Goal: Find specific page/section: Find specific page/section

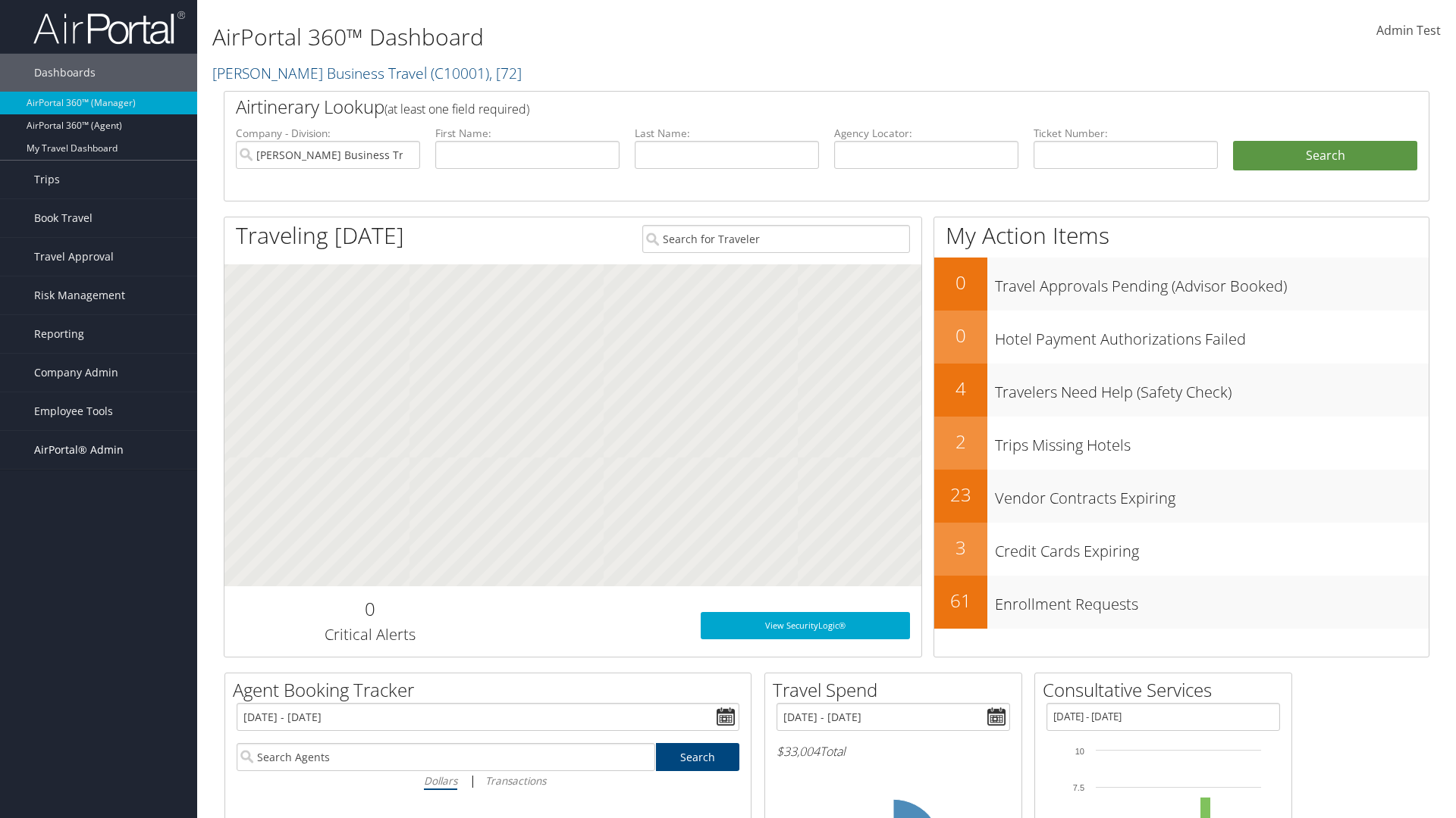
click at [98, 450] on span "AirPortal® Admin" at bounding box center [79, 449] width 90 height 38
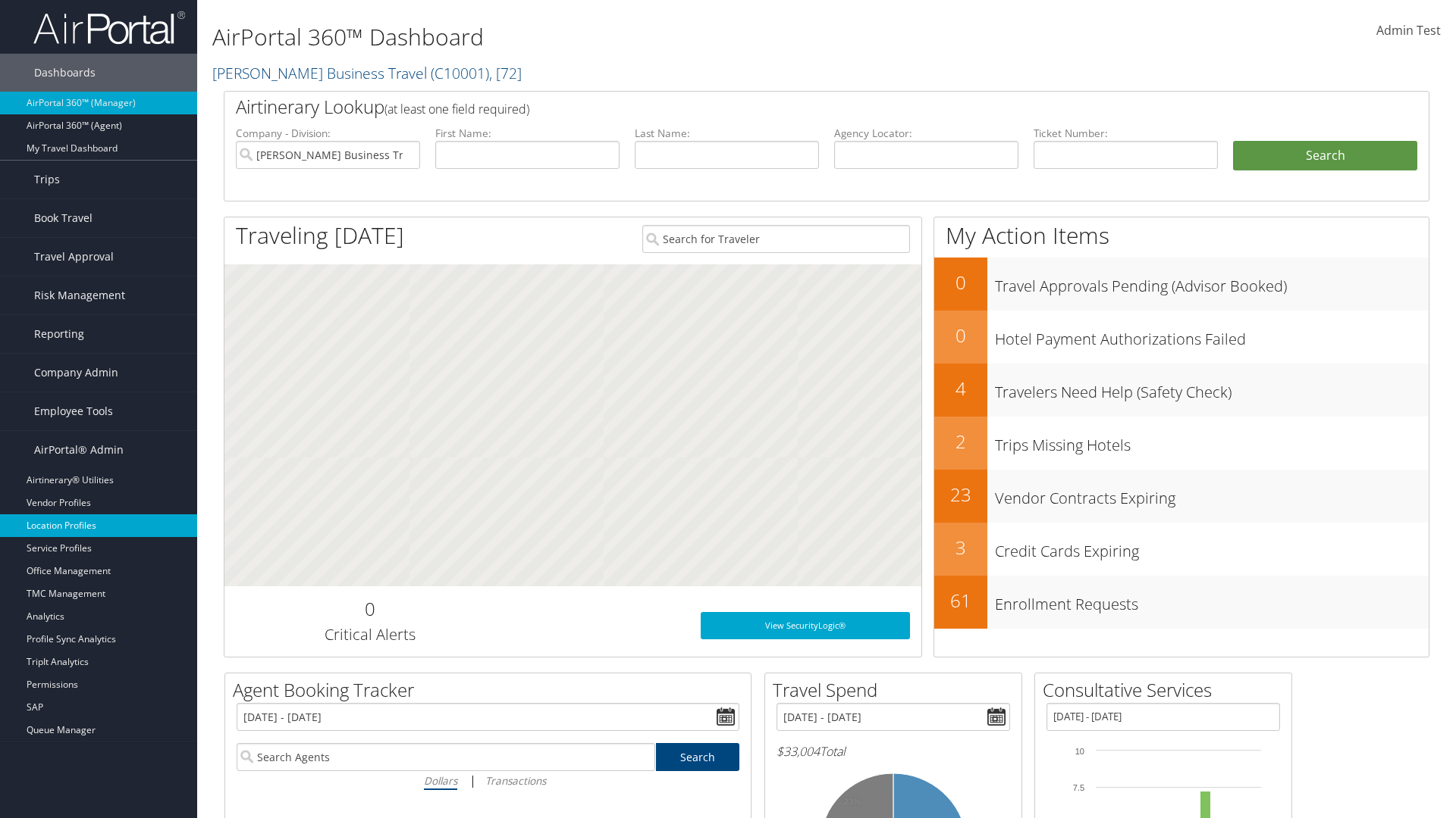
click at [98, 526] on link "Location Profiles" at bounding box center [98, 525] width 197 height 22
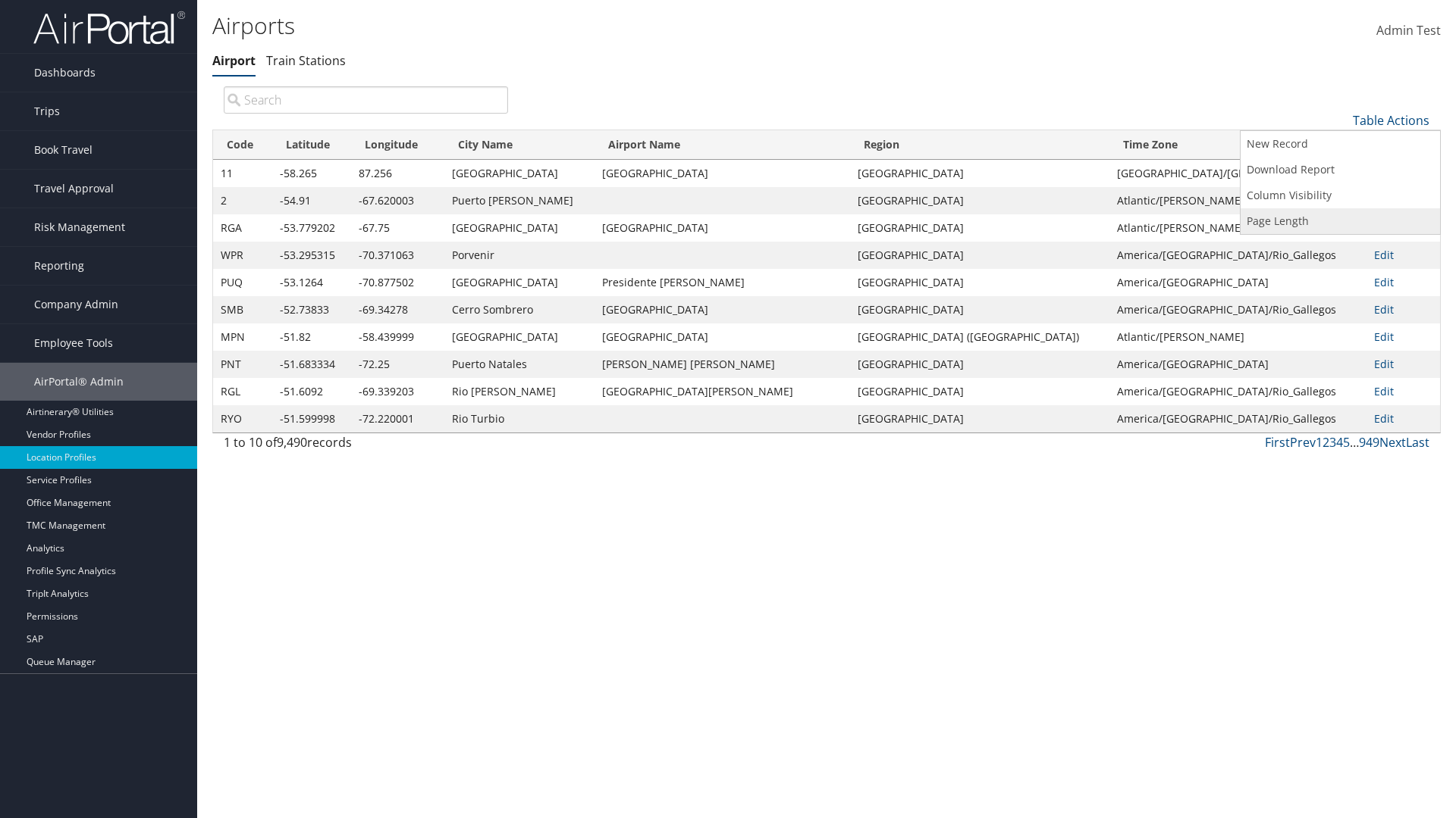
click at [1340, 221] on link "Page Length" at bounding box center [1339, 221] width 199 height 26
click at [1340, 170] on link "25" at bounding box center [1339, 171] width 199 height 26
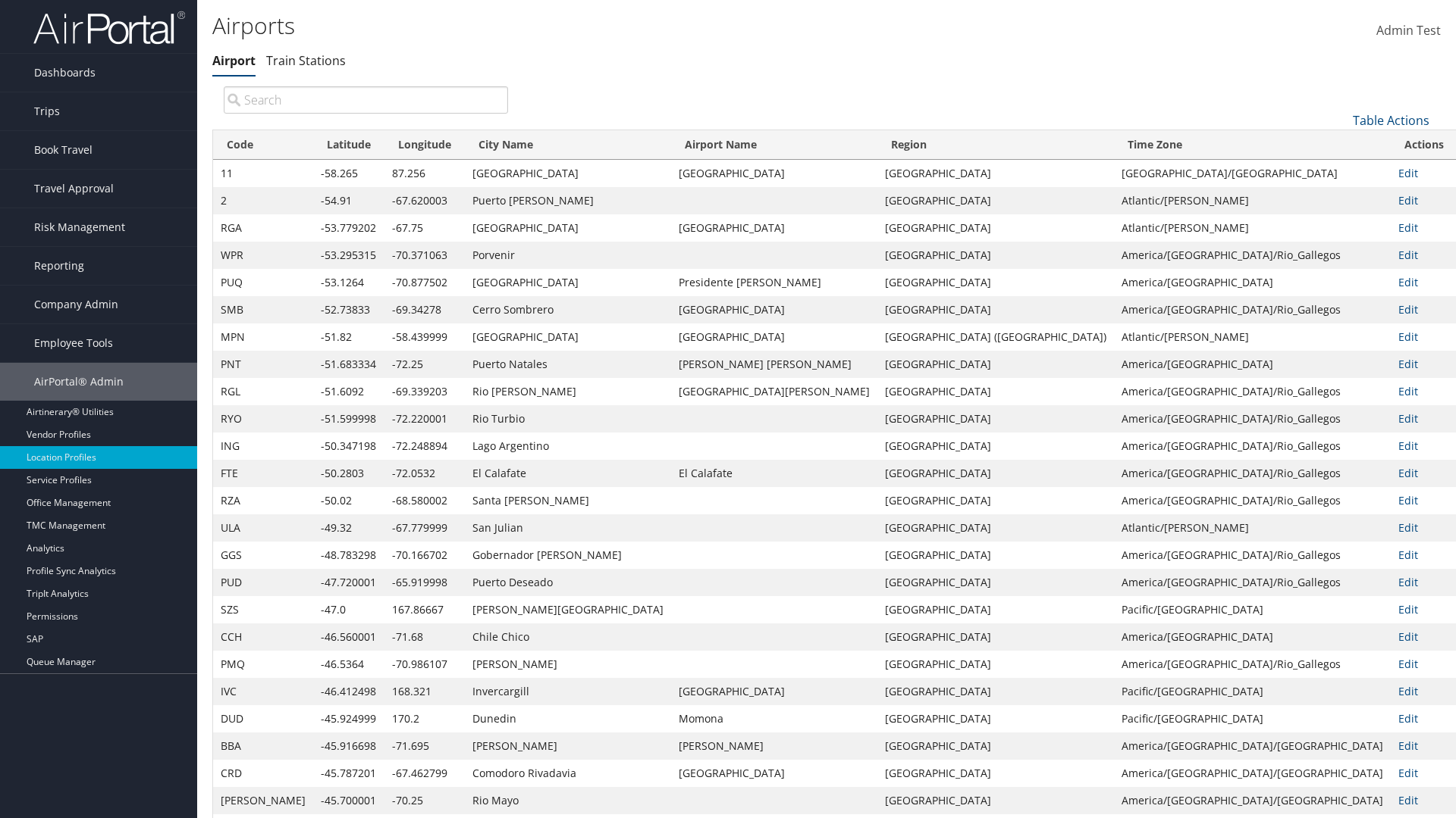
scroll to position [50, 0]
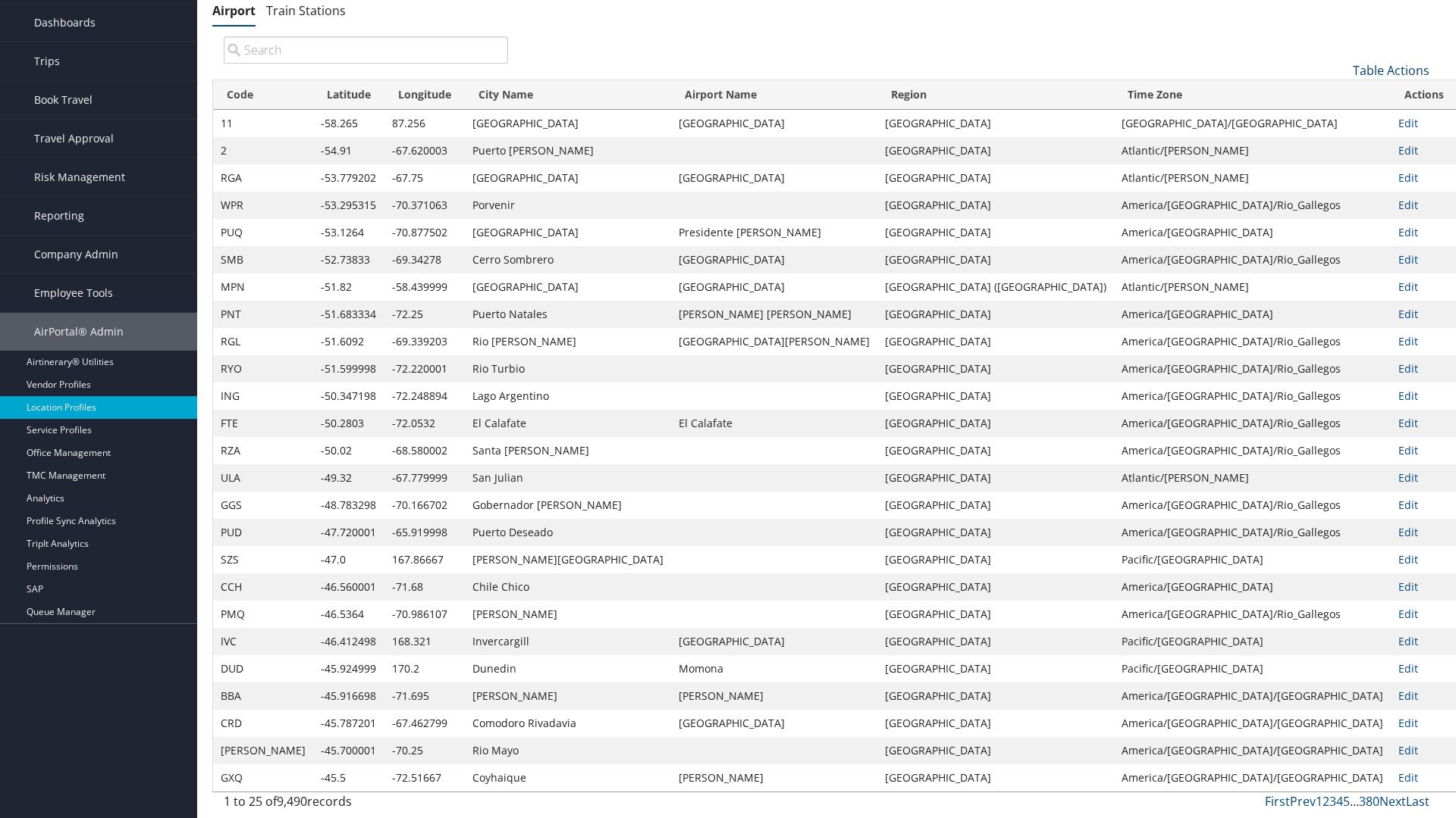
click at [1390, 70] on link "Table Actions" at bounding box center [1391, 70] width 77 height 17
click at [1340, 170] on link "Page Length" at bounding box center [1339, 171] width 199 height 26
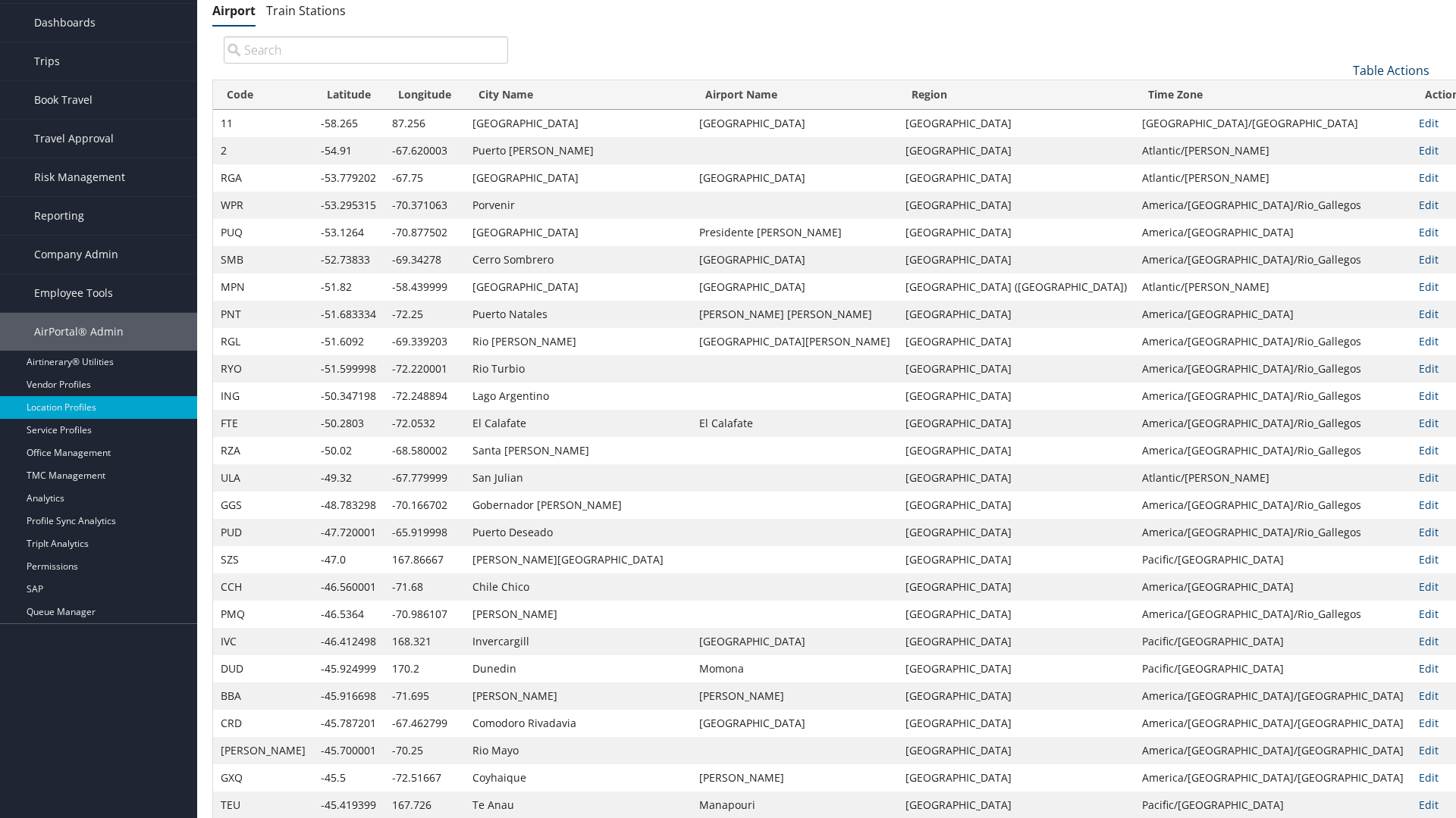
click at [1390, 70] on link "Table Actions" at bounding box center [1391, 70] width 77 height 17
click at [1340, 172] on link "100" at bounding box center [1339, 173] width 199 height 26
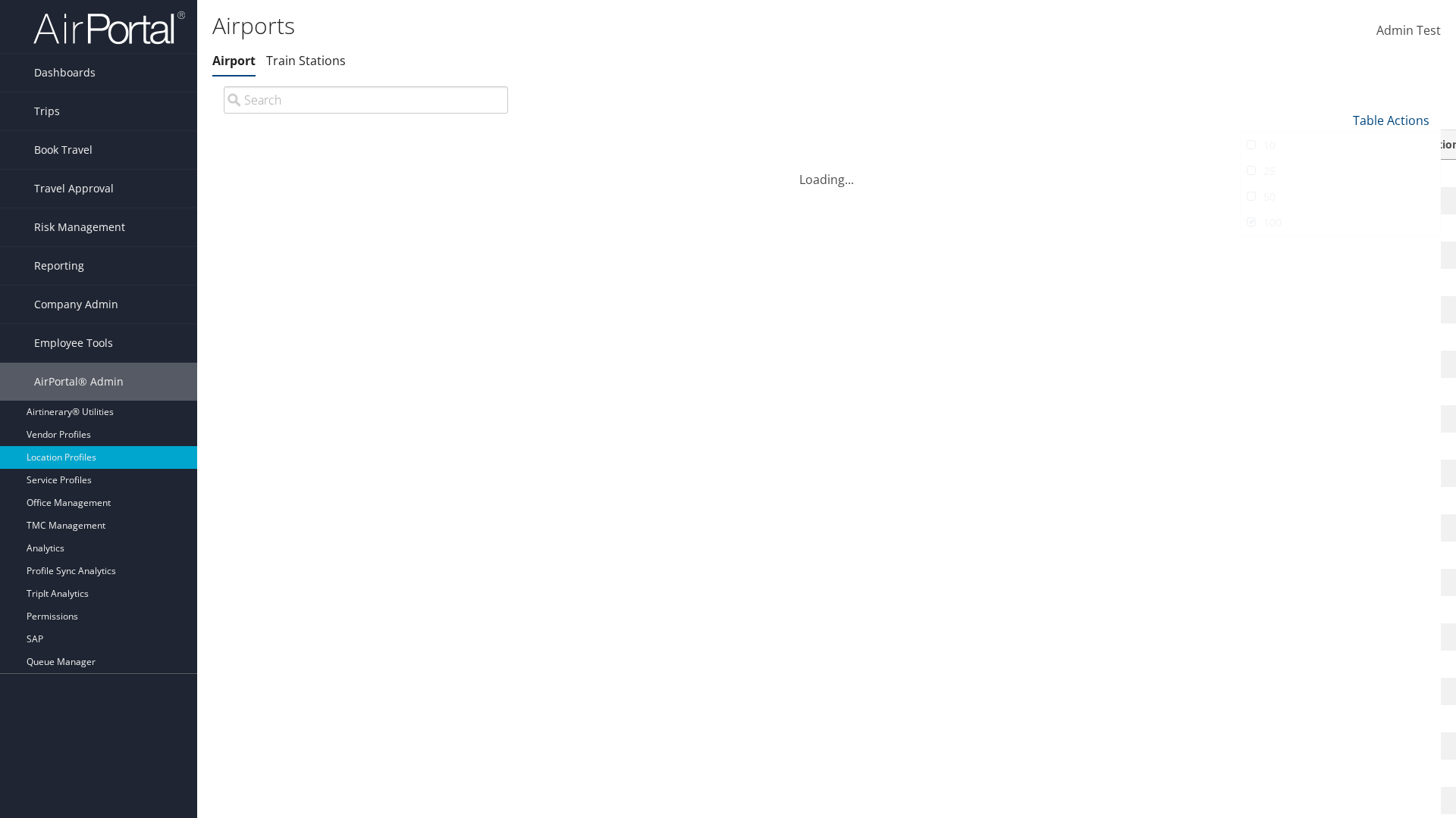
scroll to position [130, 0]
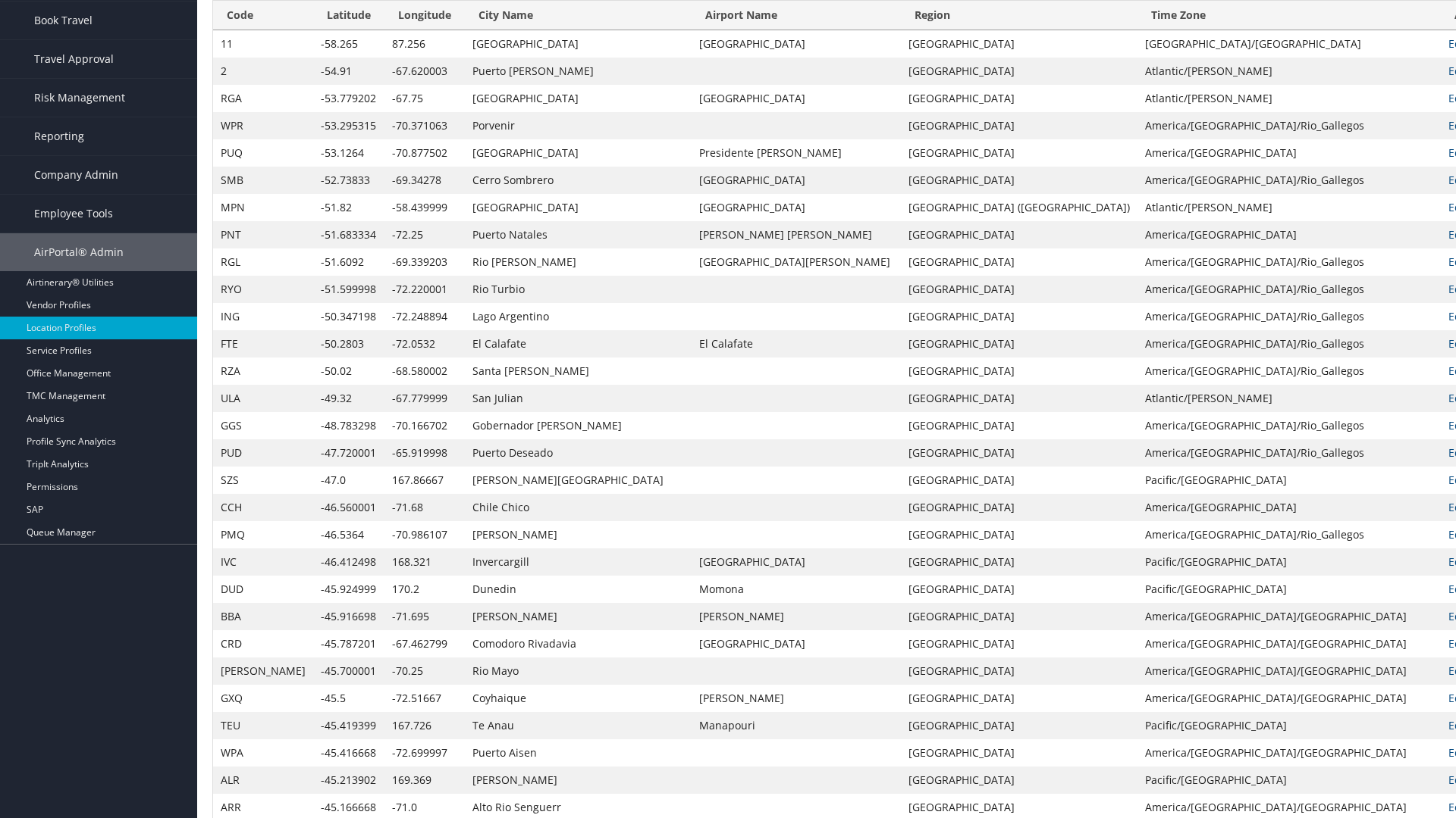
click at [244, 30] on th "Code" at bounding box center [262, 15] width 100 height 30
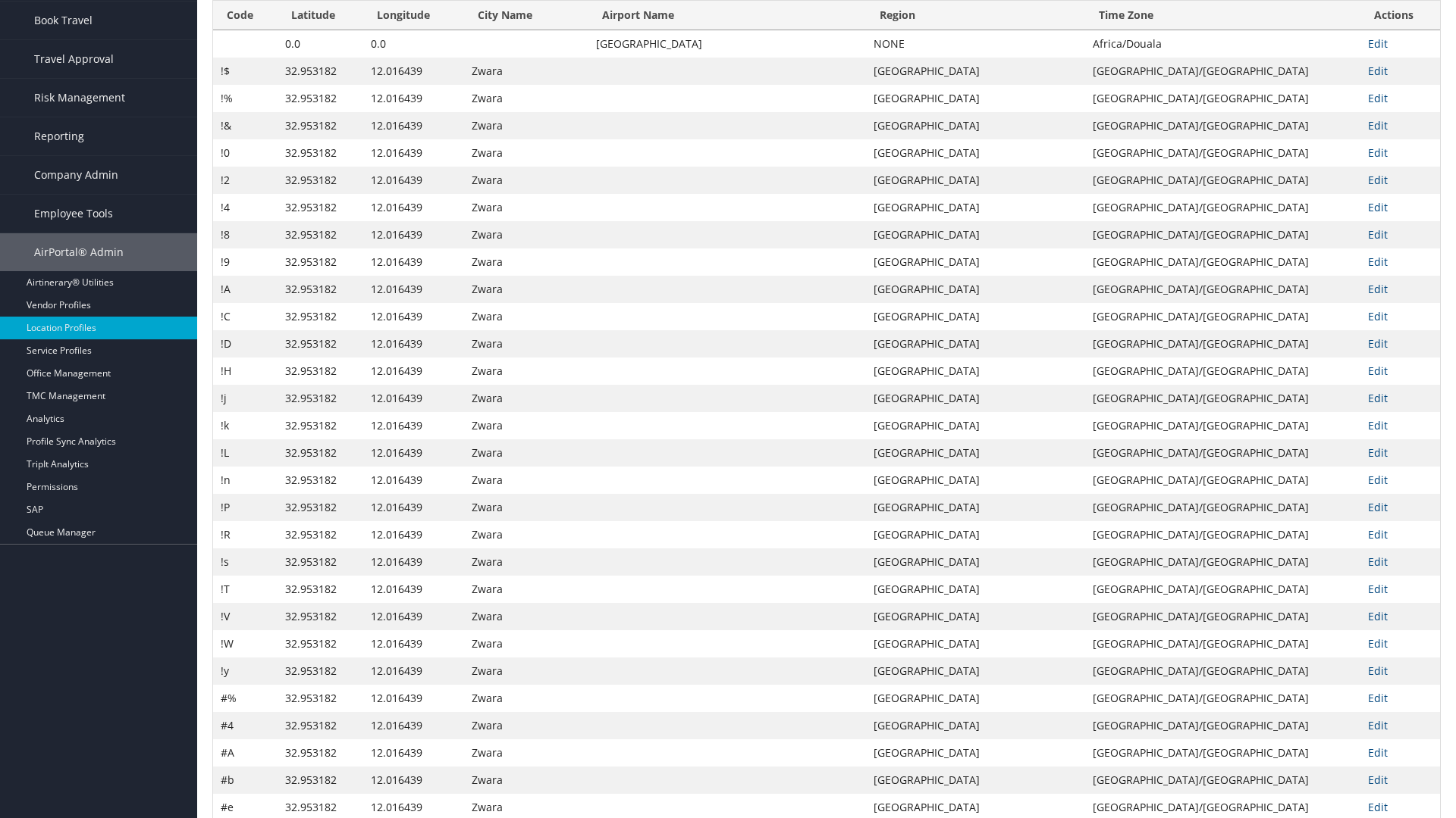
click at [245, 30] on th "Code" at bounding box center [245, 15] width 65 height 30
click at [321, 30] on th "Latitude" at bounding box center [320, 15] width 86 height 30
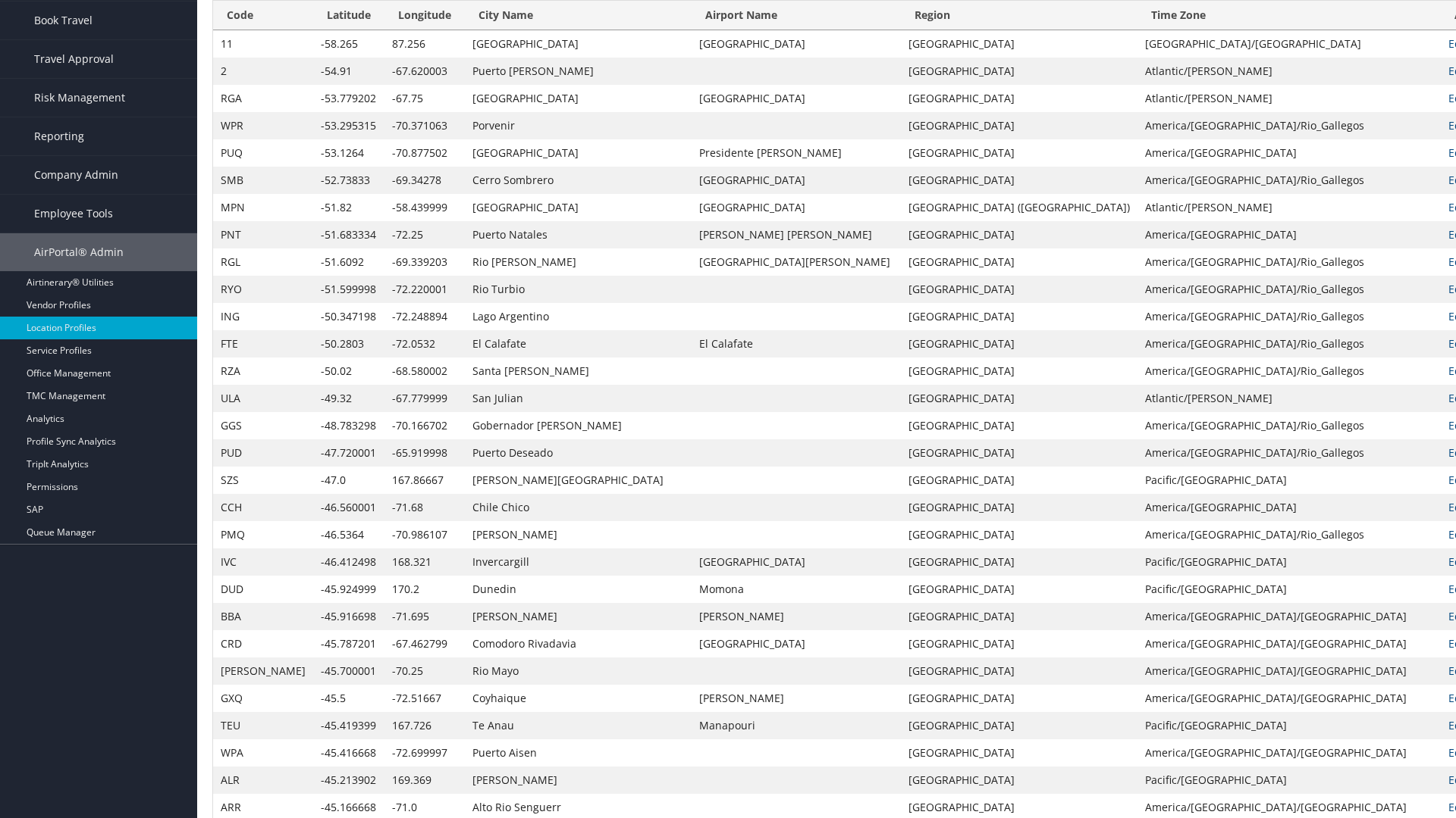
click at [318, 30] on th "Latitude" at bounding box center [348, 15] width 71 height 30
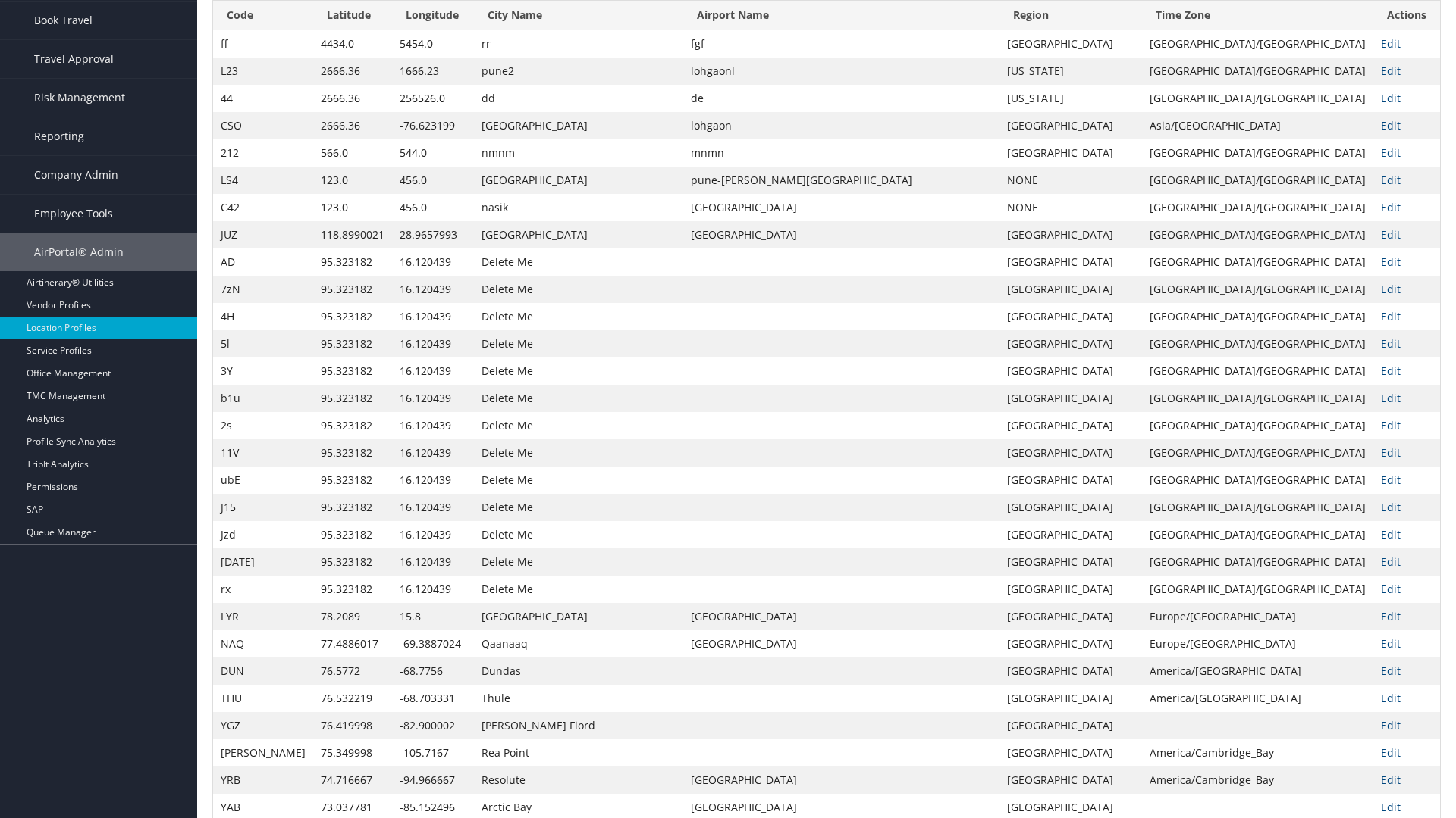
click at [415, 30] on th "Longitude" at bounding box center [433, 15] width 82 height 30
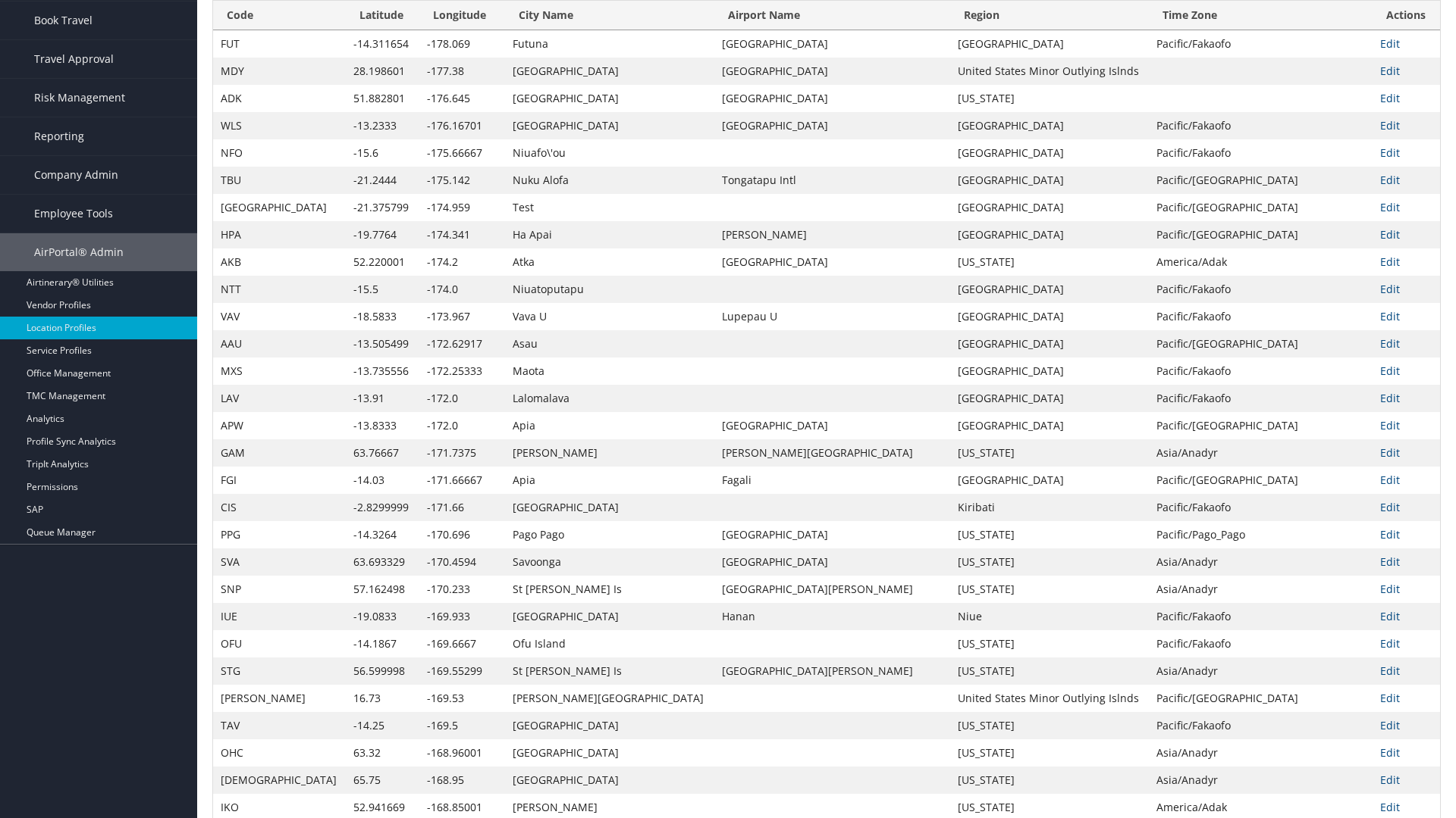
click at [419, 30] on th "Longitude" at bounding box center [462, 15] width 86 height 30
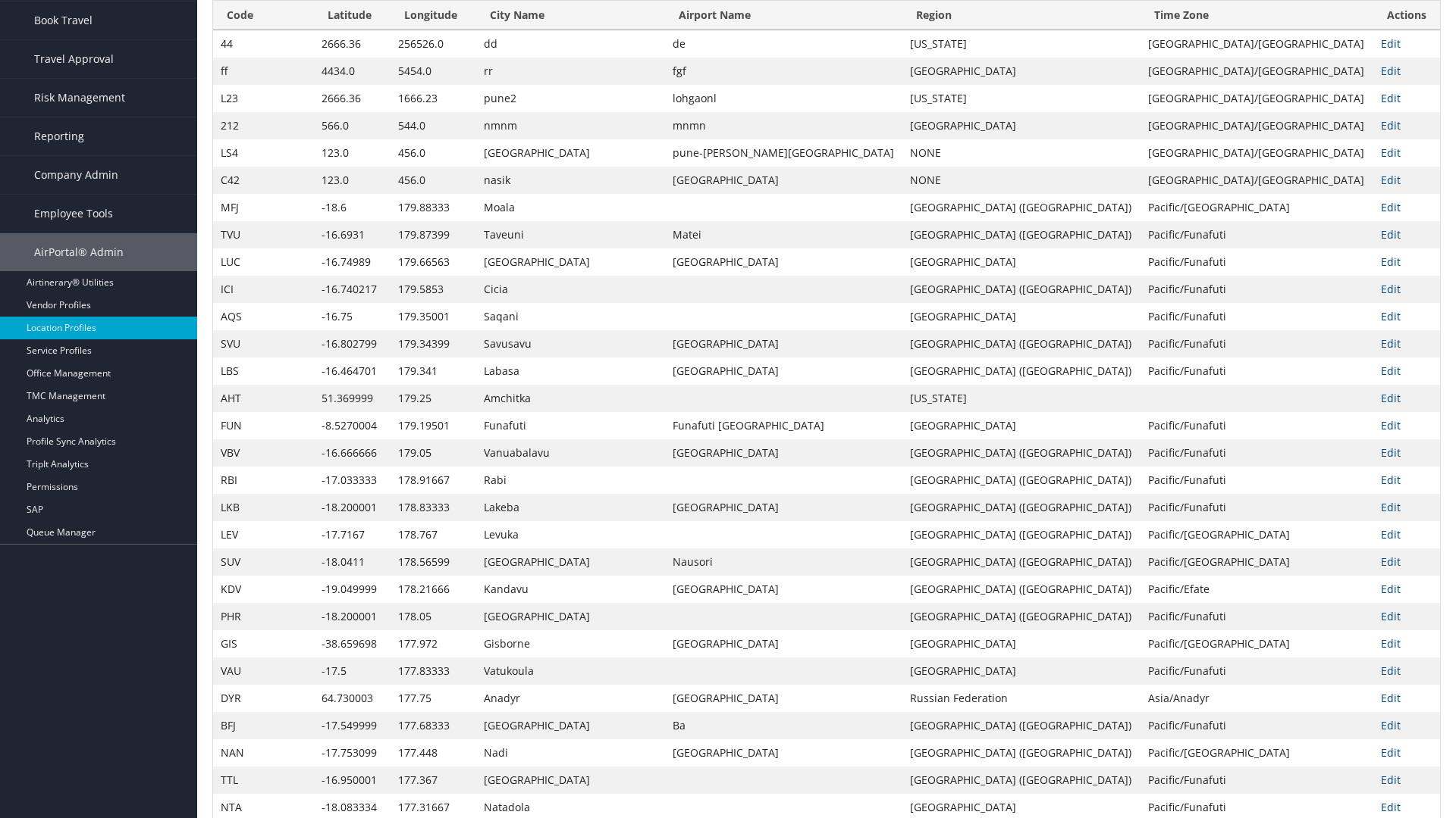
click at [536, 30] on th "City Name" at bounding box center [570, 15] width 189 height 30
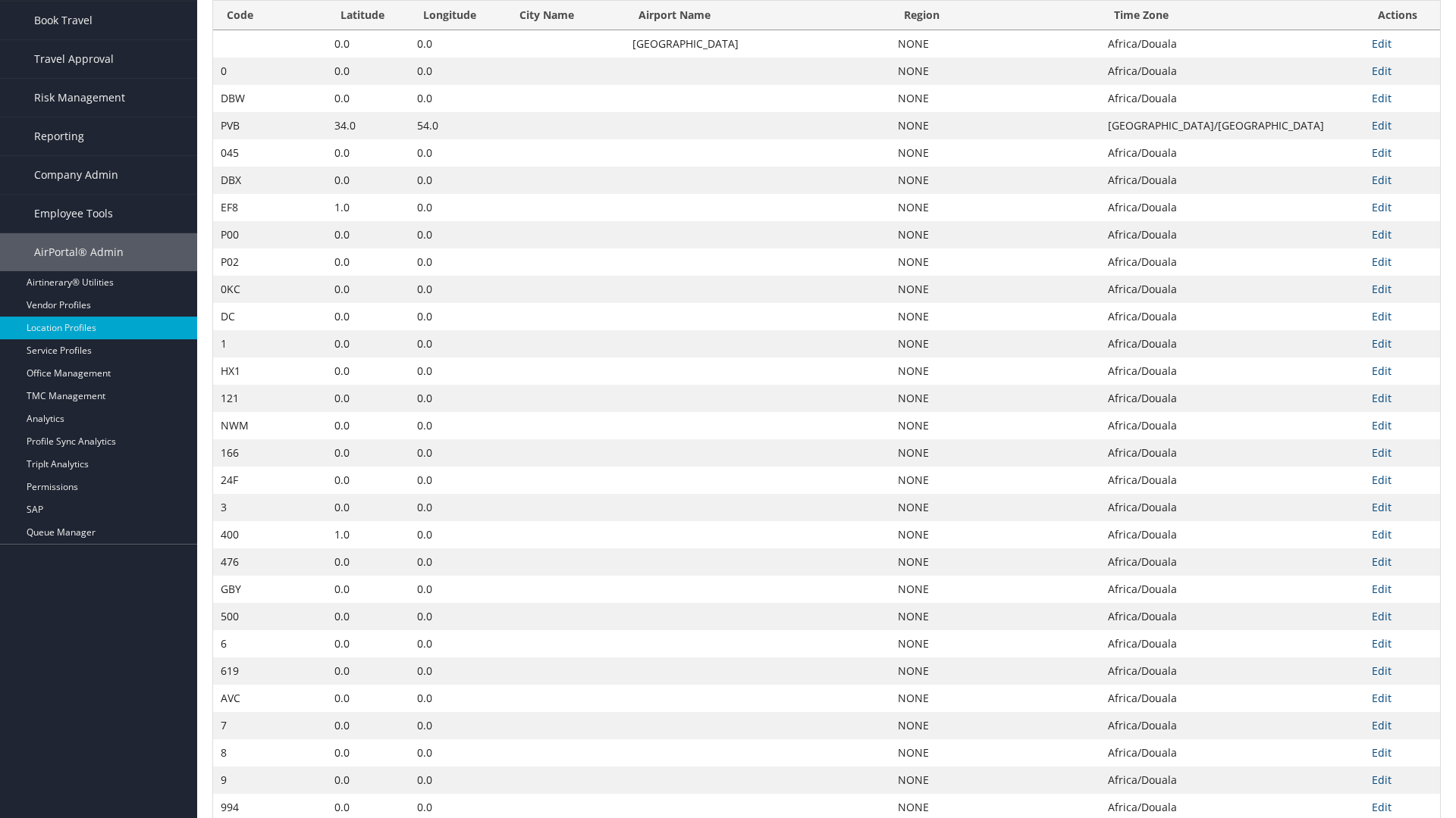
click at [529, 30] on th "City Name" at bounding box center [565, 15] width 119 height 30
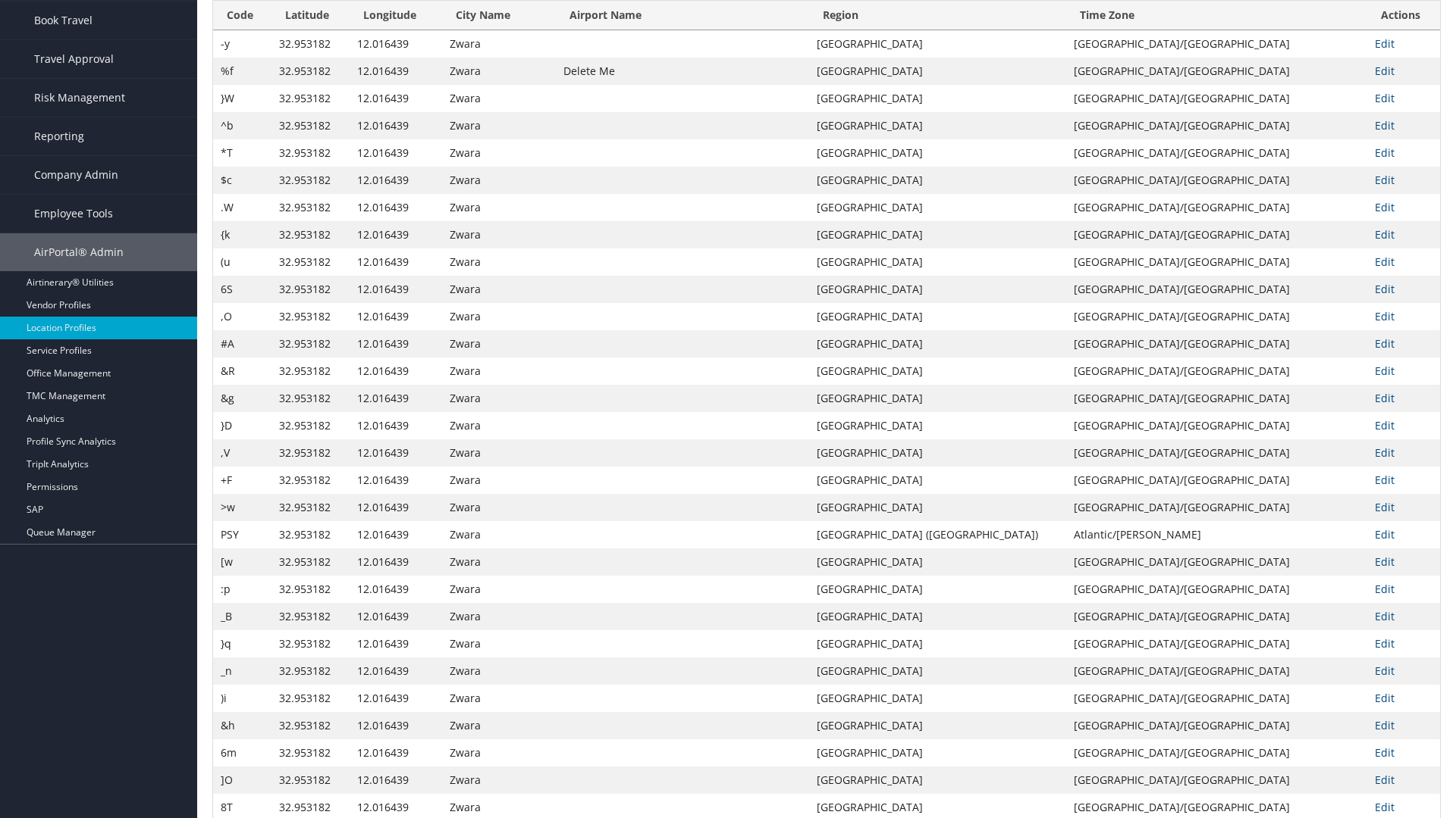
click at [732, 30] on th "Airport Name" at bounding box center [682, 15] width 254 height 30
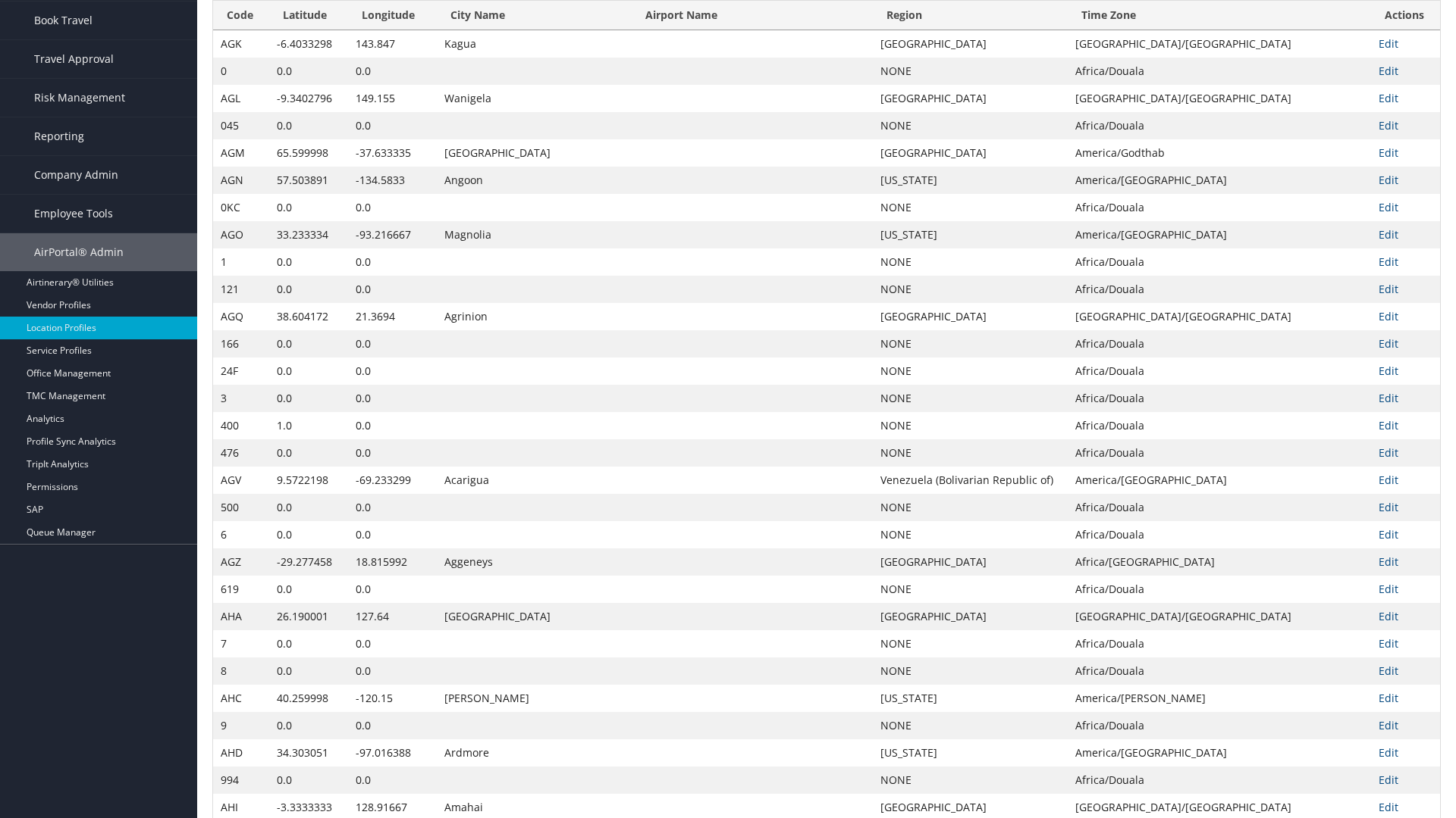
click at [733, 30] on th "Airport Name" at bounding box center [751, 15] width 241 height 30
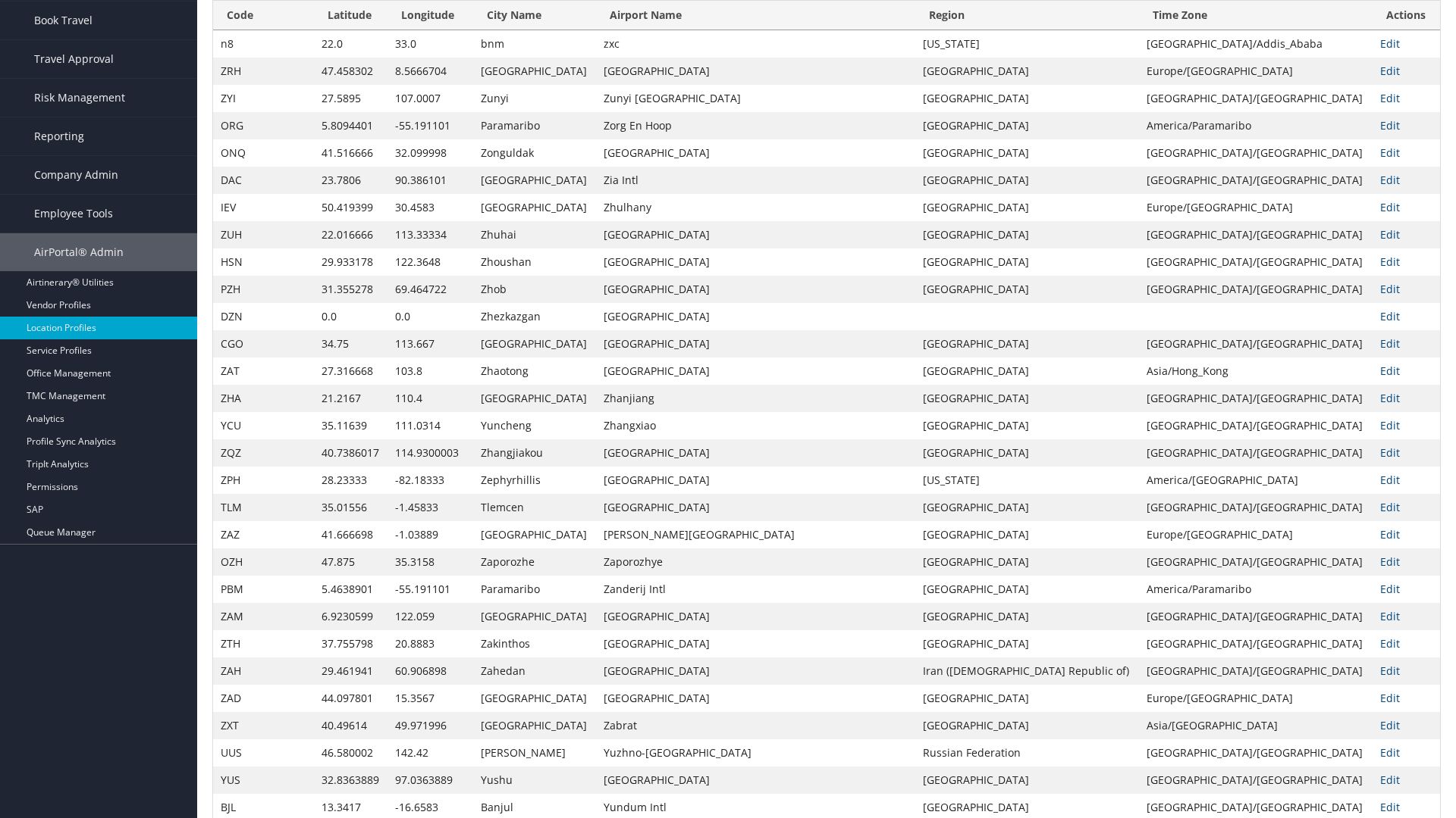
click at [1022, 30] on th "Region" at bounding box center [1027, 15] width 224 height 30
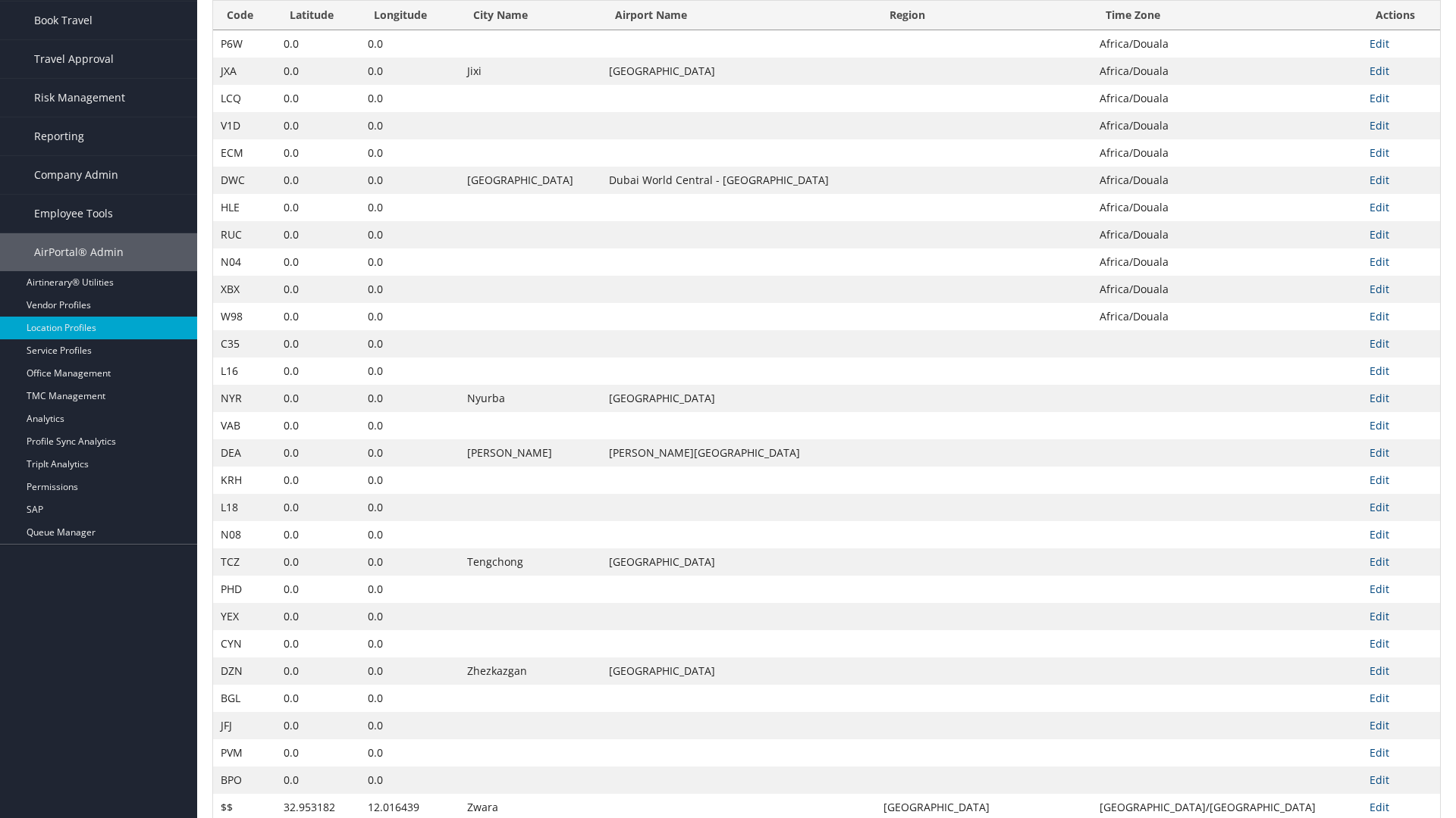
click at [1010, 30] on th "Region" at bounding box center [983, 15] width 215 height 30
